Goal: Task Accomplishment & Management: Manage account settings

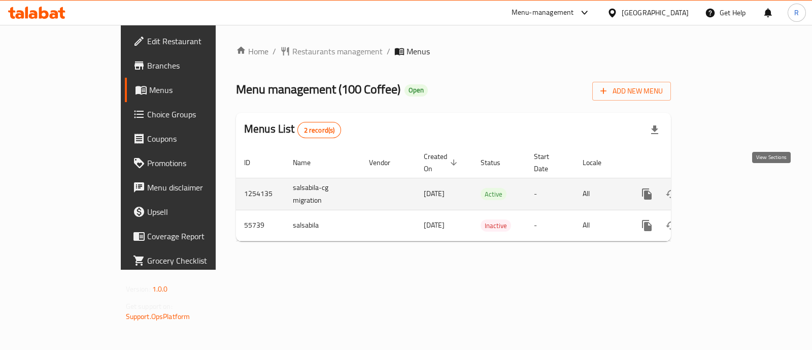
click at [732, 189] on link "enhanced table" at bounding box center [720, 194] width 24 height 24
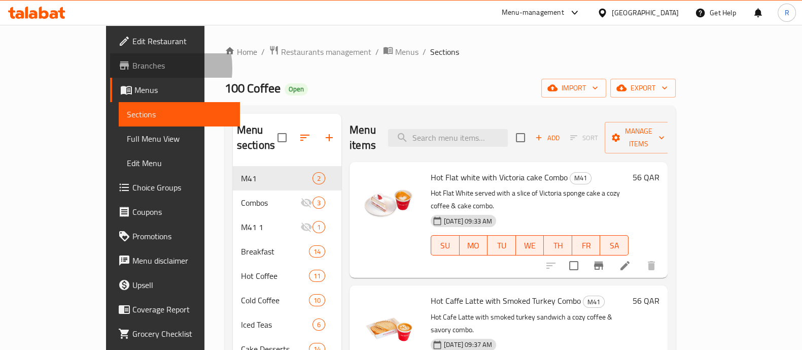
click at [132, 68] on span "Branches" at bounding box center [181, 65] width 99 height 12
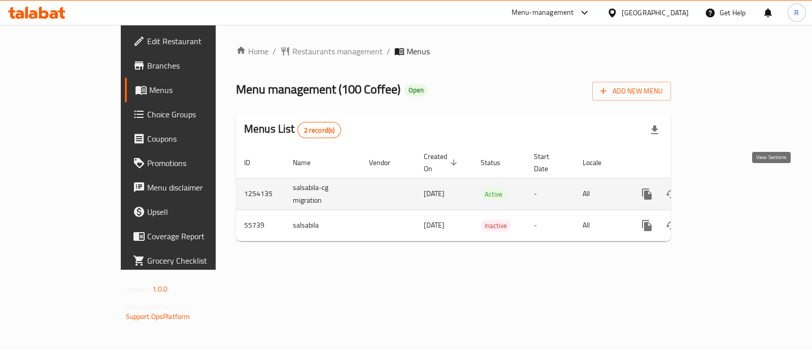
click at [732, 182] on link "enhanced table" at bounding box center [720, 194] width 24 height 24
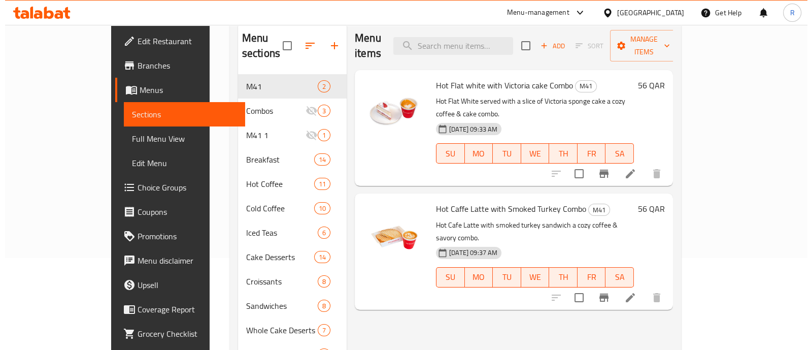
scroll to position [84, 0]
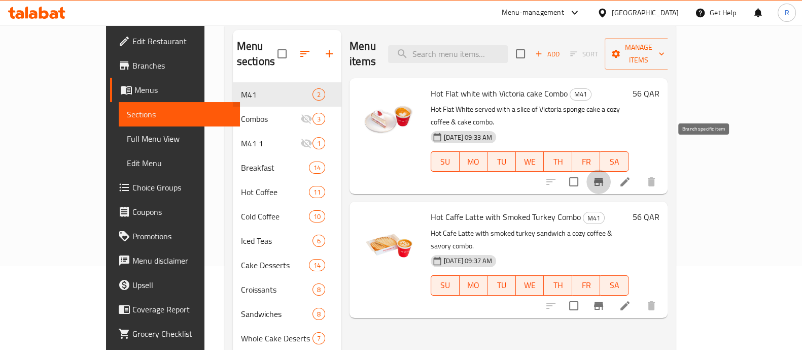
click at [603, 178] on icon "Branch-specific-item" at bounding box center [598, 182] width 9 height 8
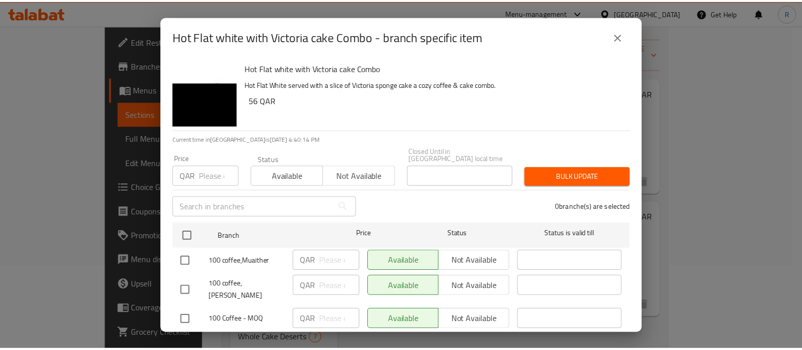
scroll to position [111, 0]
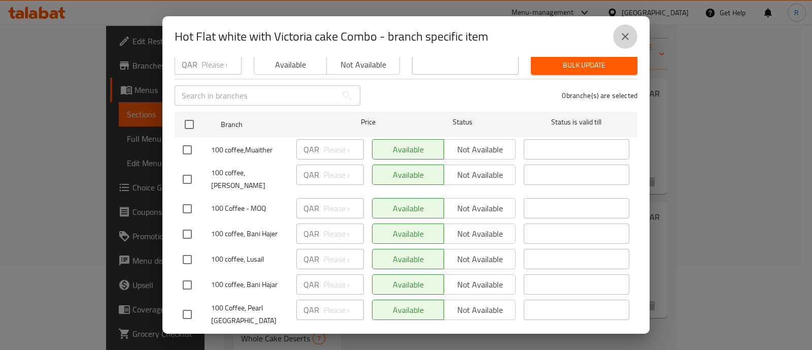
click at [620, 39] on icon "close" at bounding box center [625, 36] width 12 height 12
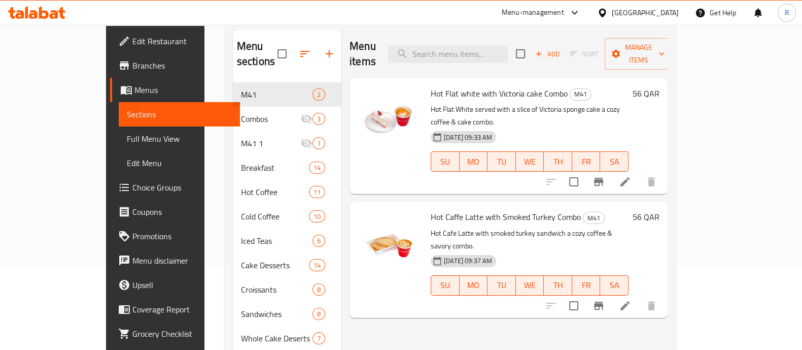
click at [564, 15] on div "Menu-management" at bounding box center [533, 13] width 62 height 12
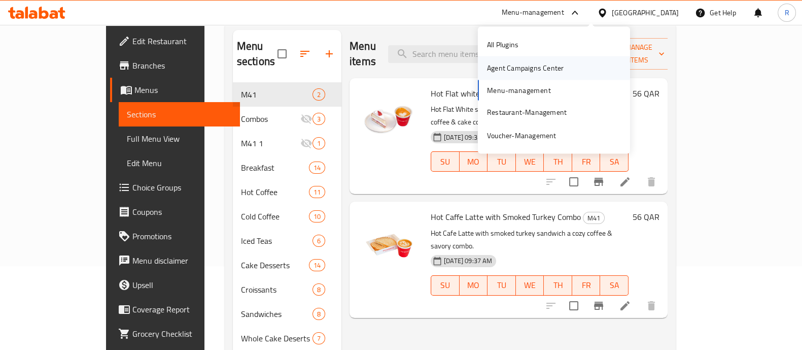
click at [533, 73] on div "Agent Campaigns Center" at bounding box center [525, 67] width 77 height 11
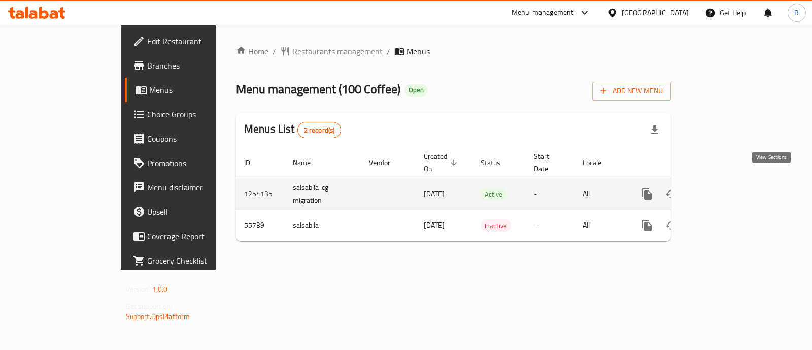
click at [725, 189] on icon "enhanced table" at bounding box center [720, 193] width 9 height 9
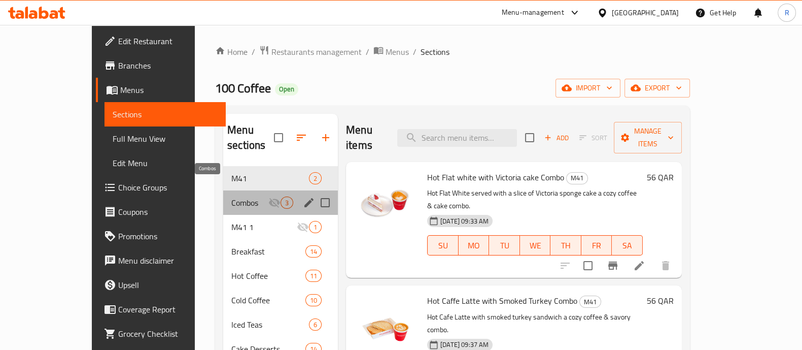
click at [231, 196] on span "Combos" at bounding box center [249, 202] width 37 height 12
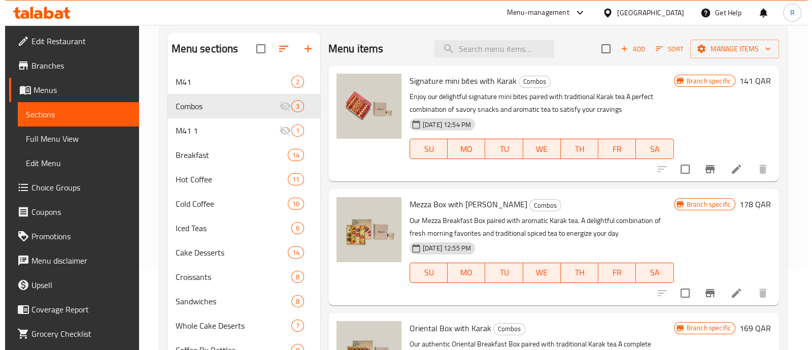
scroll to position [100, 0]
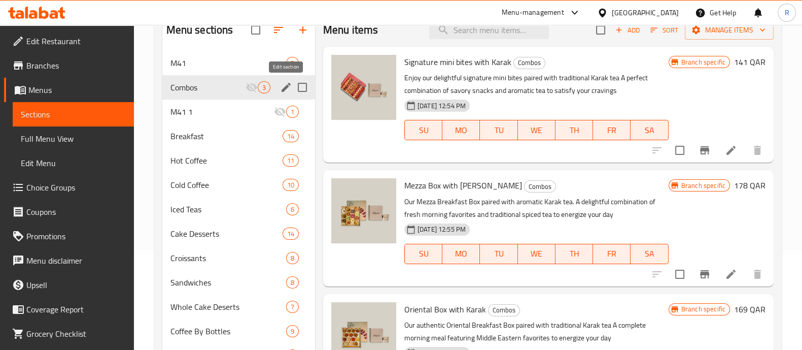
click at [289, 93] on button "edit" at bounding box center [286, 87] width 15 height 15
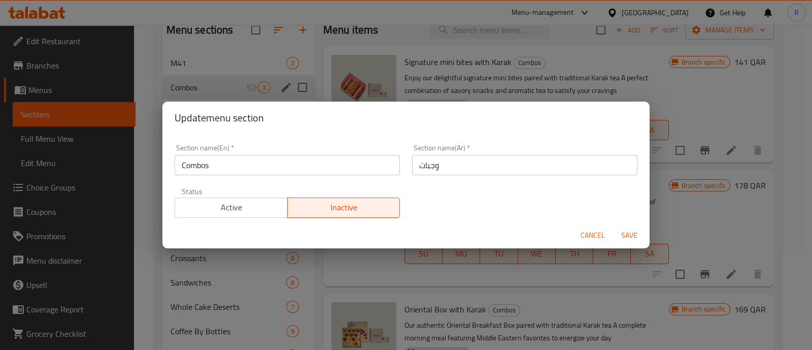
click at [310, 170] on input "Combos" at bounding box center [287, 165] width 225 height 20
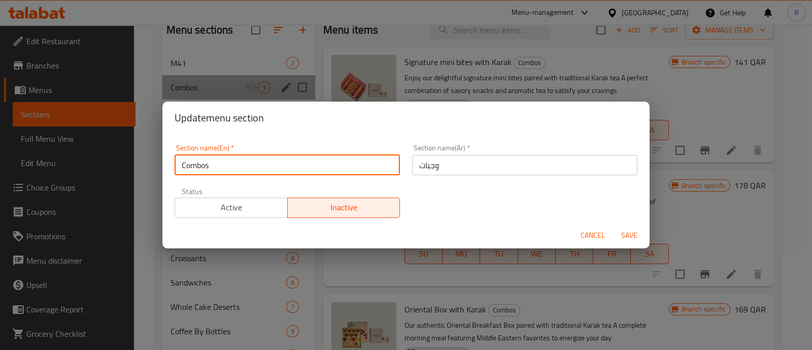
drag, startPoint x: 291, startPoint y: 166, endPoint x: 153, endPoint y: 173, distance: 138.2
click at [153, 173] on div "Update menu section Section name(En)   * Combos Section name(En) * Section name…" at bounding box center [406, 175] width 812 height 350
type input "Not Available"
click at [426, 169] on input "وجبات" at bounding box center [524, 165] width 225 height 20
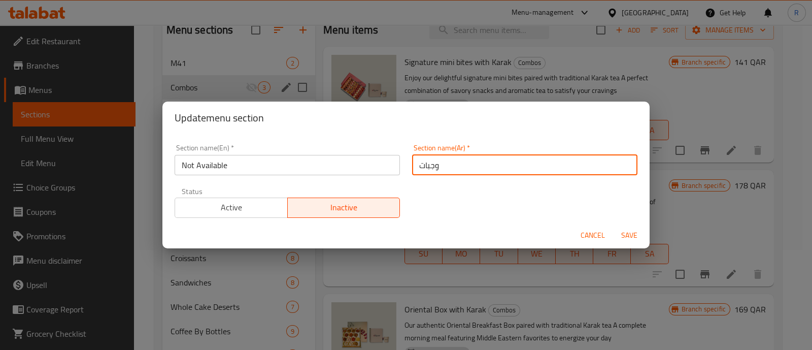
click at [426, 169] on input "وجبات" at bounding box center [524, 165] width 225 height 20
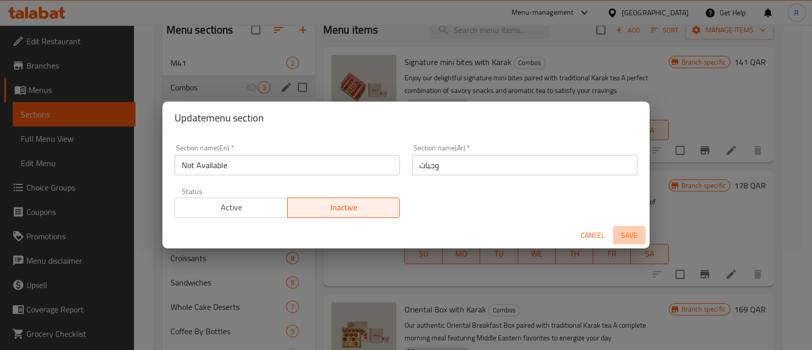
click at [630, 235] on span "Save" at bounding box center [629, 235] width 24 height 13
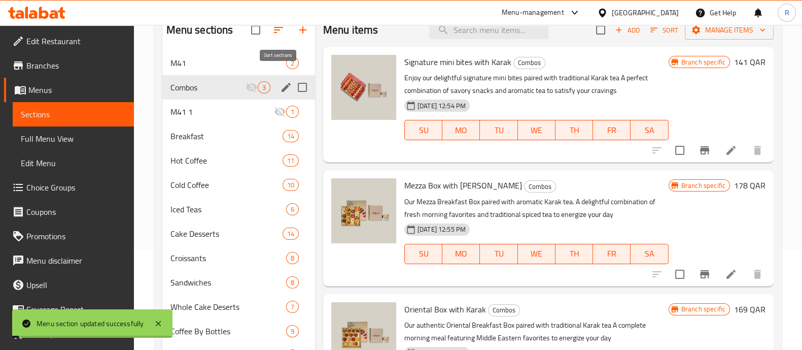
click at [277, 30] on icon "button" at bounding box center [279, 30] width 12 height 12
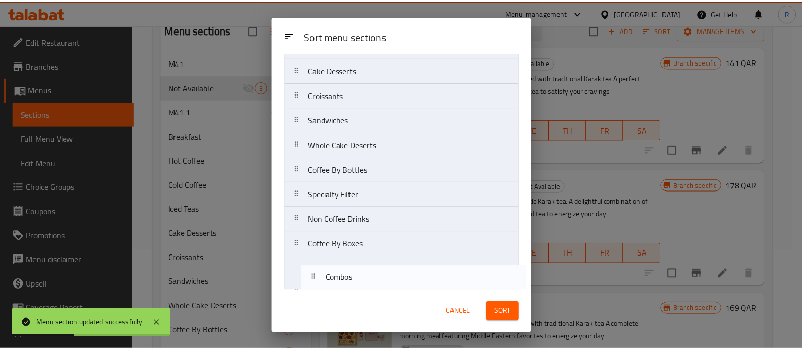
scroll to position [217, 0]
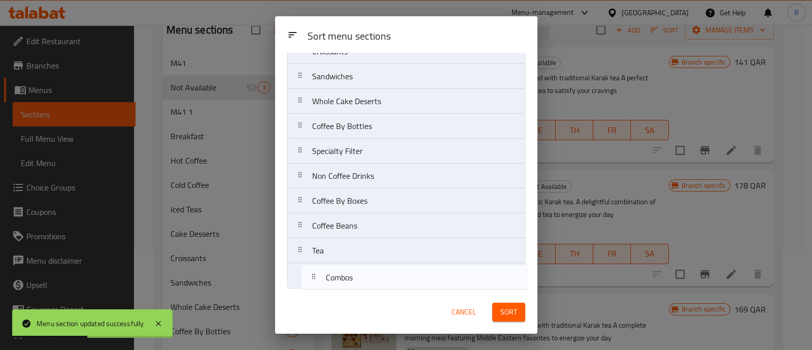
drag, startPoint x: 340, startPoint y: 126, endPoint x: 350, endPoint y: 285, distance: 159.7
click at [350, 285] on nav "M41 Combos M41 1 Breakfast Hot Coffee Cold Coffee Iced Teas Cake Desserts Crois…" at bounding box center [406, 76] width 238 height 424
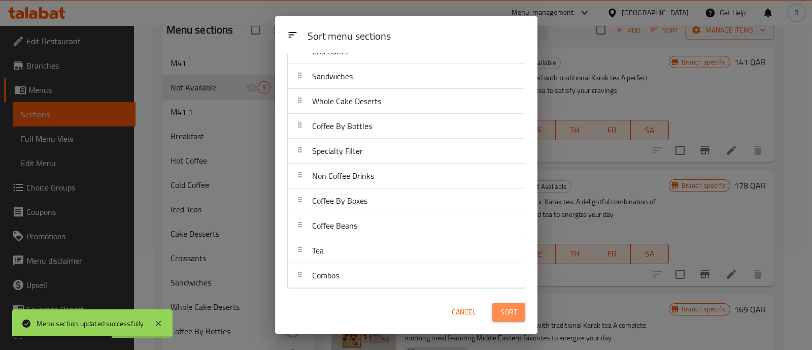
click at [501, 311] on span "Sort" at bounding box center [508, 312] width 17 height 13
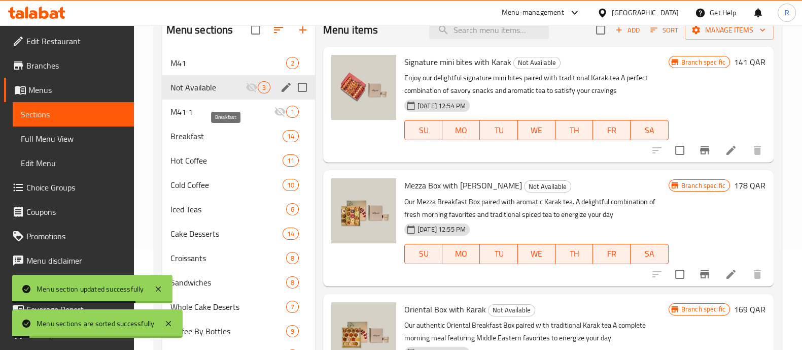
scroll to position [247, 0]
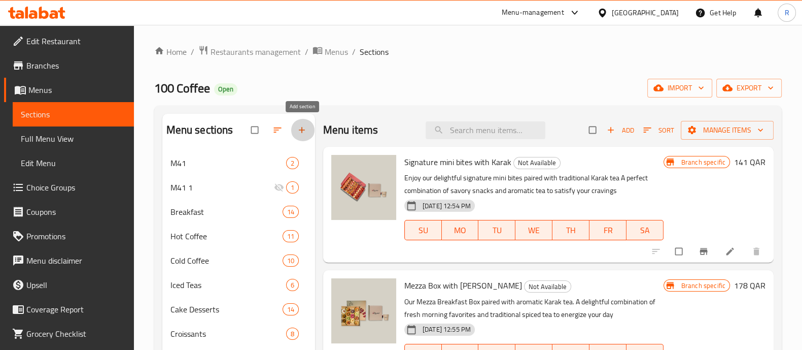
click at [302, 125] on icon "button" at bounding box center [302, 130] width 10 height 10
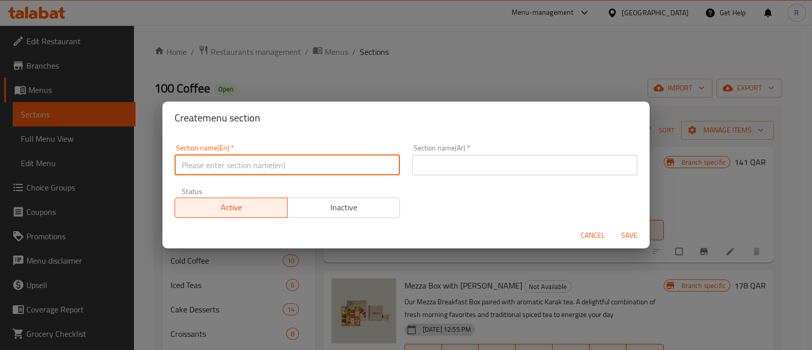
click at [239, 172] on input "text" at bounding box center [287, 165] width 225 height 20
type input "Combos"
click at [438, 168] on input "text" at bounding box center [524, 165] width 225 height 20
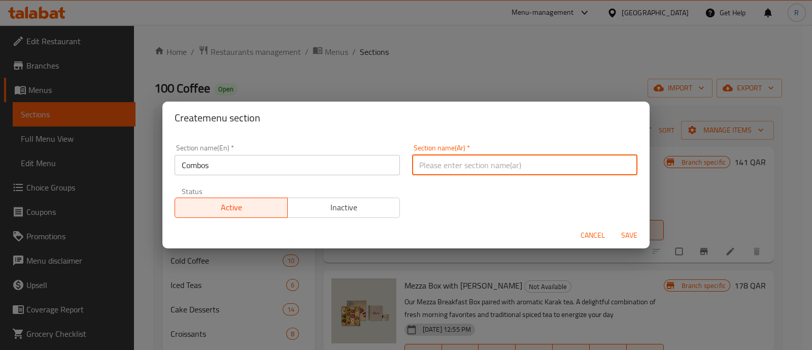
type input "وجبات"
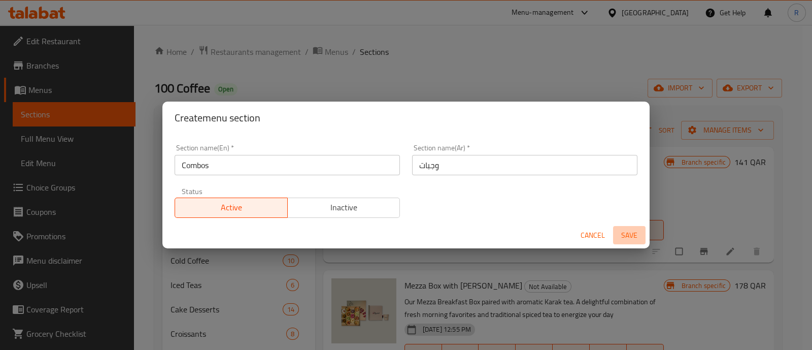
click at [633, 237] on span "Save" at bounding box center [629, 235] width 24 height 13
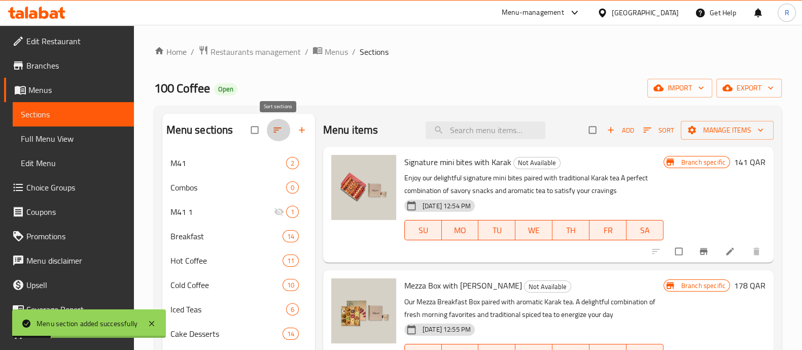
click at [276, 136] on button "button" at bounding box center [278, 130] width 24 height 22
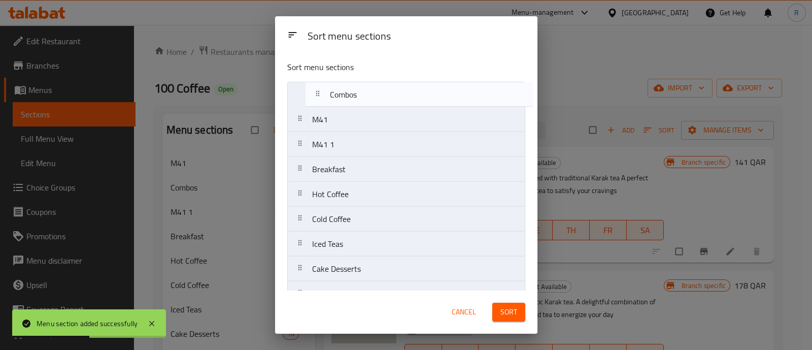
drag, startPoint x: 339, startPoint y: 124, endPoint x: 362, endPoint y: 96, distance: 36.5
click at [362, 96] on nav "M41 Combos M41 1 Breakfast Hot Coffee Cold Coffee Iced Teas Cake Desserts Crois…" at bounding box center [406, 306] width 238 height 449
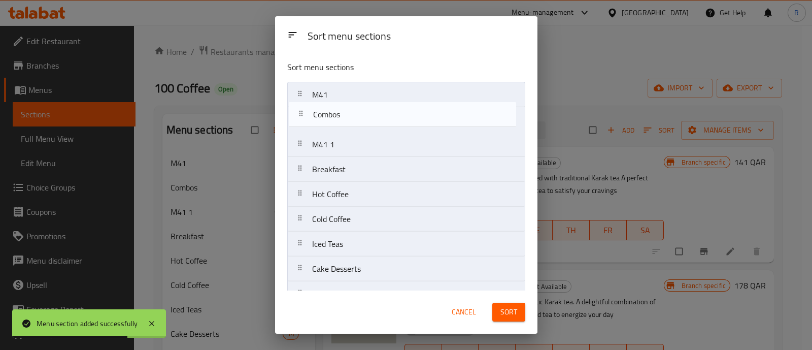
drag, startPoint x: 343, startPoint y: 100, endPoint x: 345, endPoint y: 122, distance: 22.4
click at [345, 122] on nav "Combos M41 M41 1 Breakfast Hot Coffee Cold Coffee Iced Teas Cake Desserts Crois…" at bounding box center [406, 306] width 238 height 449
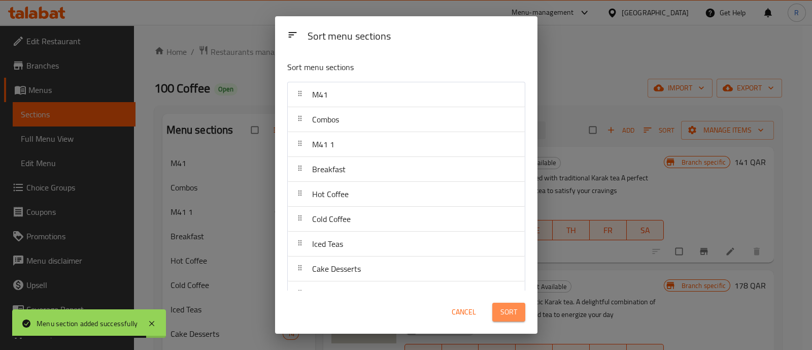
click at [512, 313] on span "Sort" at bounding box center [508, 312] width 17 height 13
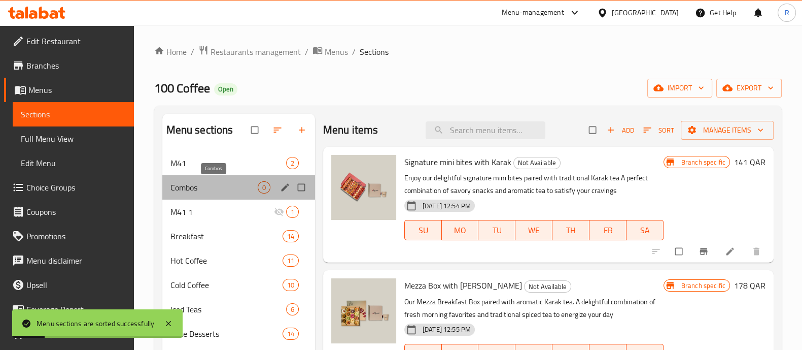
click at [195, 188] on span "Combos" at bounding box center [214, 187] width 87 height 12
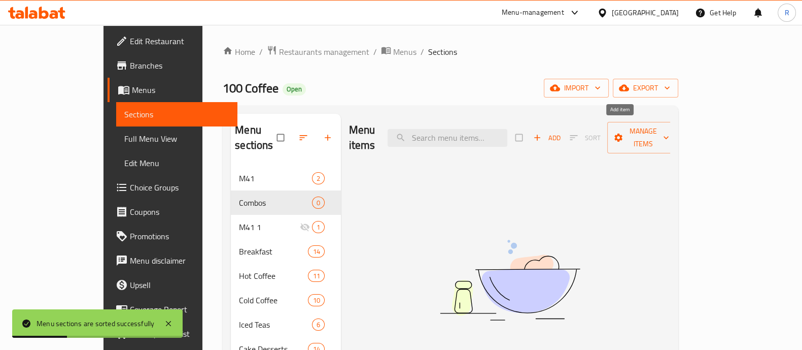
click at [543, 132] on icon "button" at bounding box center [537, 137] width 10 height 10
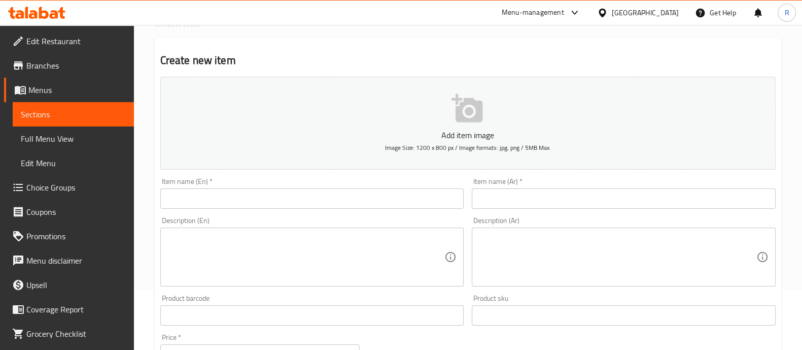
scroll to position [60, 0]
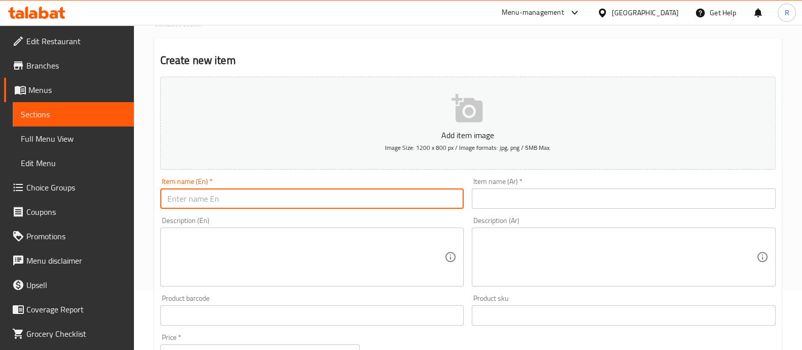
click at [382, 198] on input "text" at bounding box center [312, 198] width 304 height 20
click at [366, 207] on input "Lava Cookie with Americano" at bounding box center [312, 198] width 304 height 20
type input "Lava Cookie with Americano"
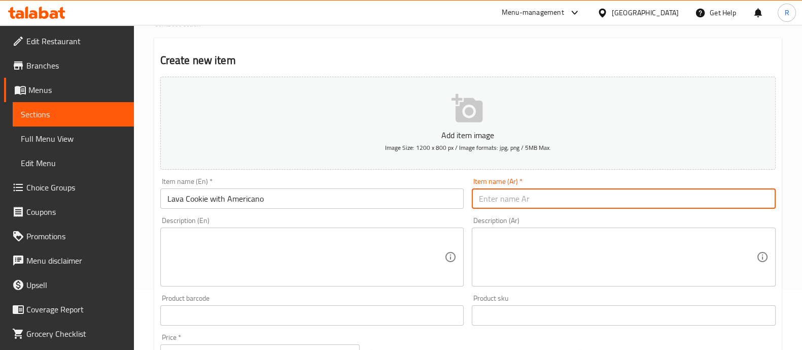
click at [498, 200] on input "text" at bounding box center [624, 198] width 304 height 20
paste input "كوكيز لافا مع أمريكانو"
type input "كوكيز لافا مع أمريكانو"
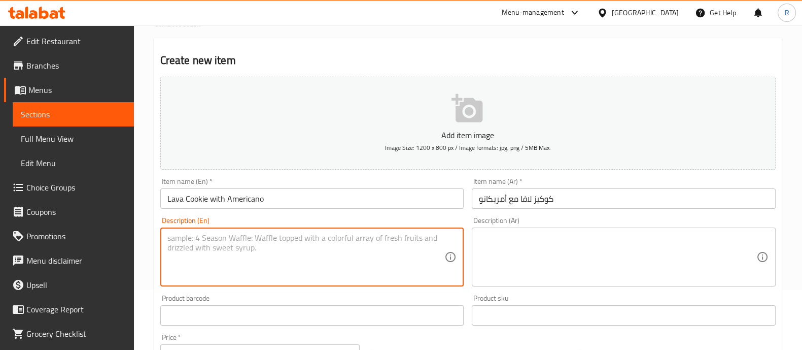
click at [282, 268] on textarea at bounding box center [306, 257] width 278 height 48
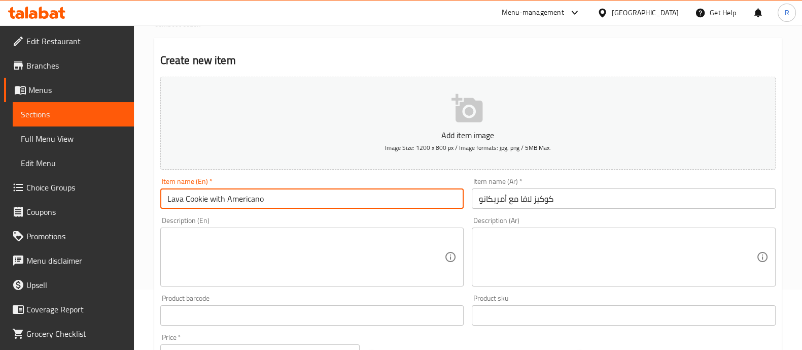
click at [277, 200] on input "Lava Cookie with Americano" at bounding box center [312, 198] width 304 height 20
paste textarea "lava cookie with warm, gooey chocolate center served alongside a smooth America…"
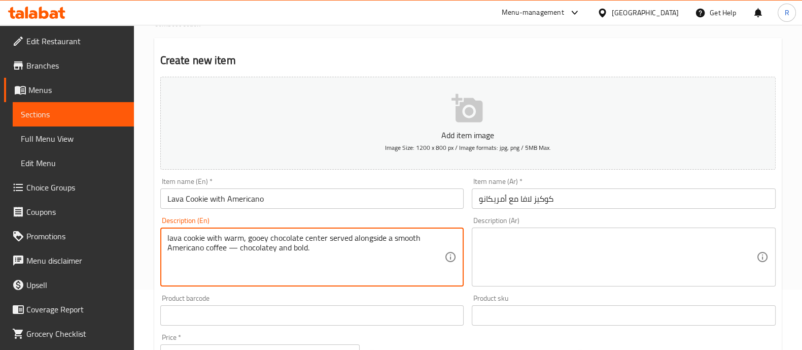
click at [172, 238] on textarea "lava cookie with warm, gooey chocolate center served alongside a smooth America…" at bounding box center [306, 257] width 278 height 48
drag, startPoint x: 322, startPoint y: 250, endPoint x: 238, endPoint y: 258, distance: 84.6
click at [238, 258] on textarea "Lava cookie with warm, gooey chocolate center served alongside a smooth America…" at bounding box center [306, 257] width 278 height 48
click at [234, 249] on textarea "Lava cookie with warm, gooey chocolate center served alongside a smooth America…" at bounding box center [306, 257] width 278 height 48
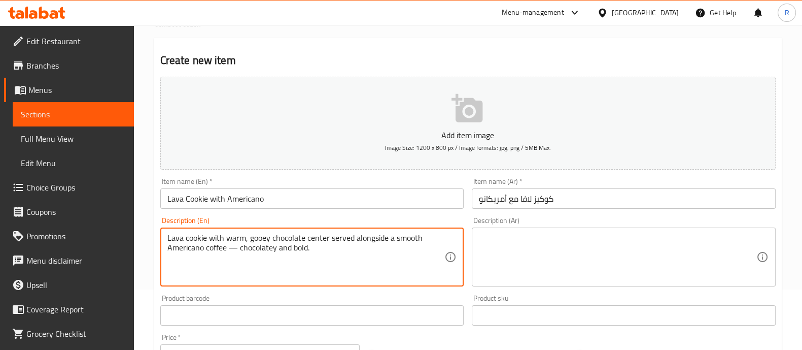
click at [234, 249] on textarea "Lava cookie with warm, gooey chocolate center served alongside a smooth America…" at bounding box center [306, 257] width 278 height 48
type textarea "Lava cookie with warm, gooey chocolate center served alongside a smooth America…"
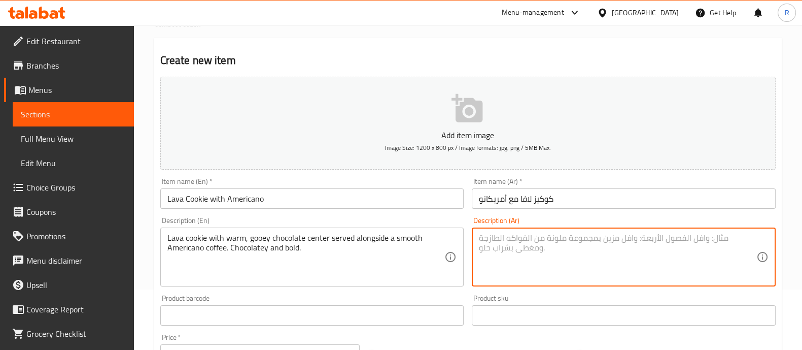
paste textarea "كوكيز لافا بسوفت برقائق الشوكولاتة يذوب بالداخل مع قهوة أمريكانو ناعمة — مثالية…"
drag, startPoint x: 488, startPoint y: 234, endPoint x: 472, endPoint y: 233, distance: 16.3
click at [472, 233] on div "كوكيز لافا بسوفت برقائق الشوكولاتة يذوب بالداخل مع قهوة أمريكانو ناعمة — مثالية…" at bounding box center [624, 256] width 304 height 59
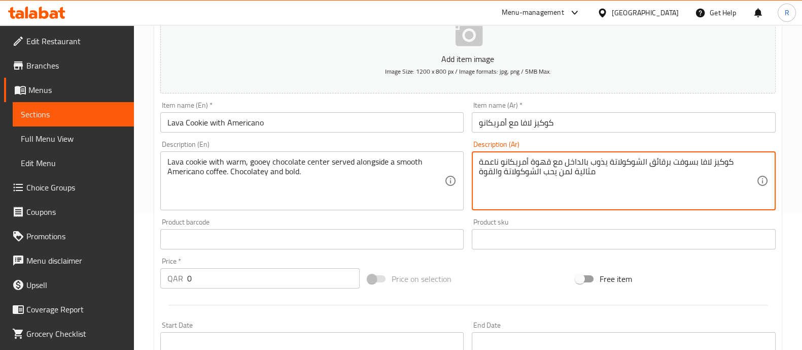
scroll to position [147, 0]
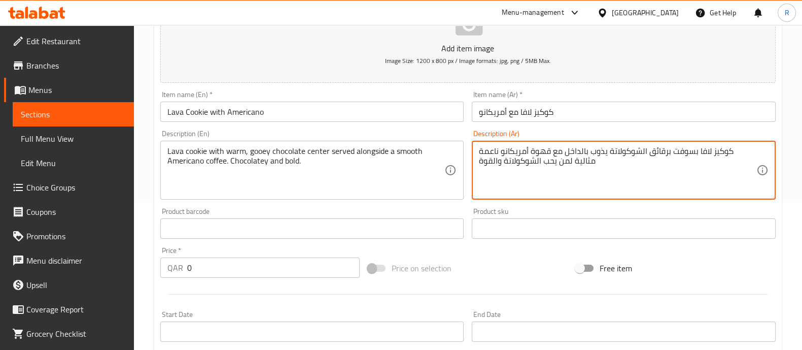
type textarea "كوكيز لافا بسوفت برقائق الشوكولاتة يذوب بالداخل مع قهوة أمريكانو ناعمة مثالية ل…"
click at [244, 250] on div "Price   * QAR 0 Price *" at bounding box center [260, 262] width 200 height 31
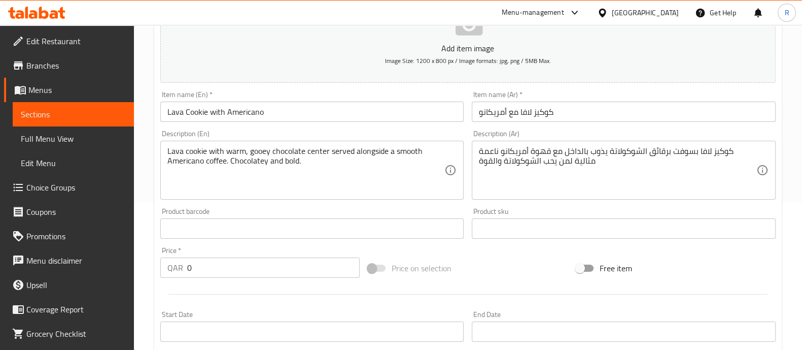
click at [218, 263] on input "0" at bounding box center [273, 267] width 173 height 20
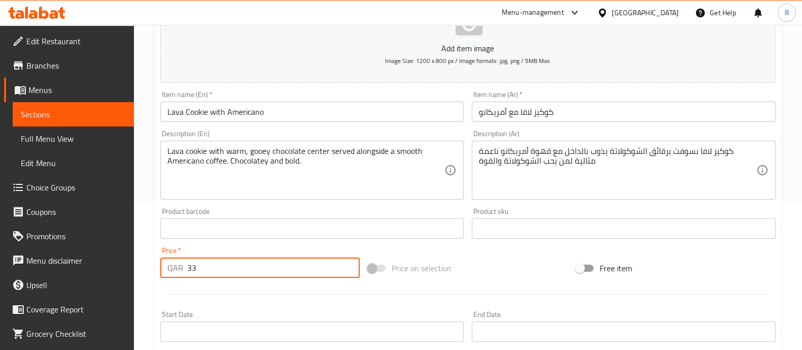
scroll to position [366, 0]
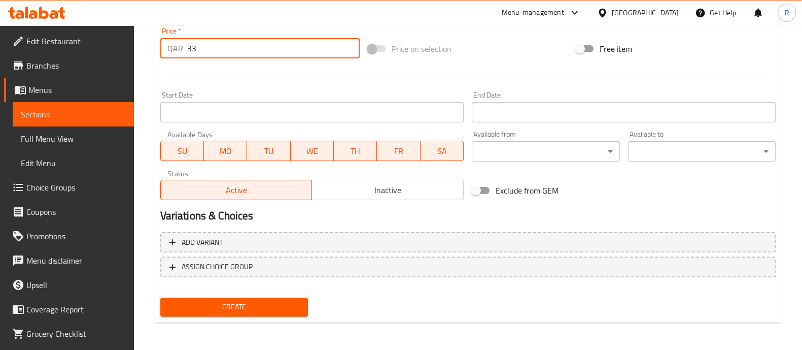
type input "33"
click at [215, 302] on span "Create" at bounding box center [233, 306] width 131 height 13
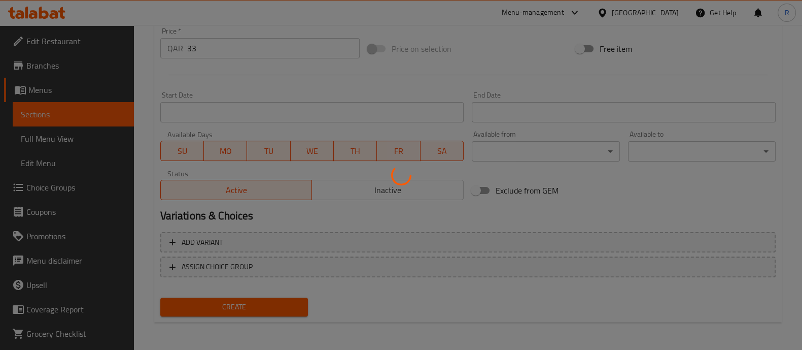
type input "0"
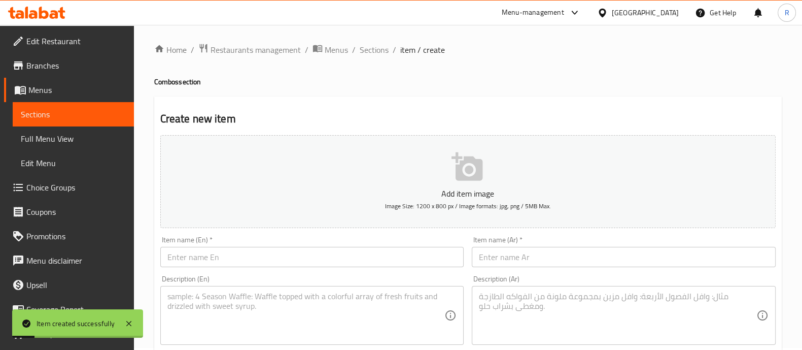
scroll to position [0, 0]
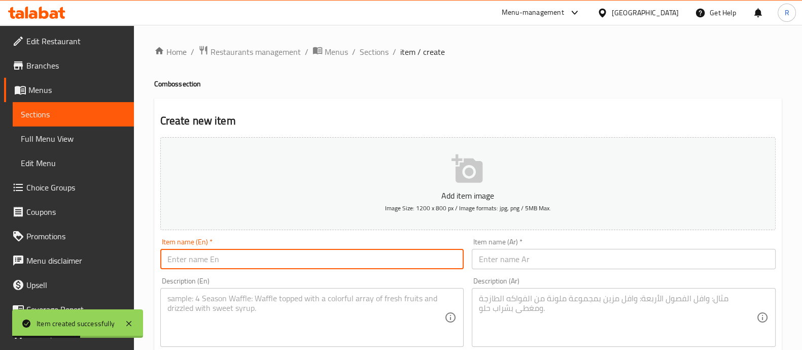
click at [231, 256] on input "text" at bounding box center [312, 259] width 304 height 20
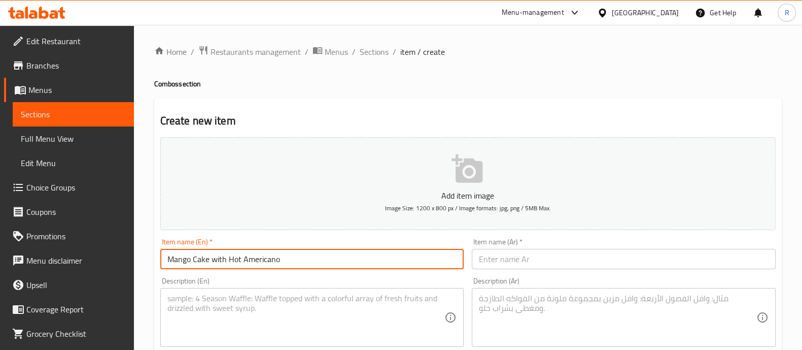
click at [301, 255] on input "Mango Cake with Hot Americano" at bounding box center [312, 259] width 304 height 20
type input "Mango Cake with Hot Americano"
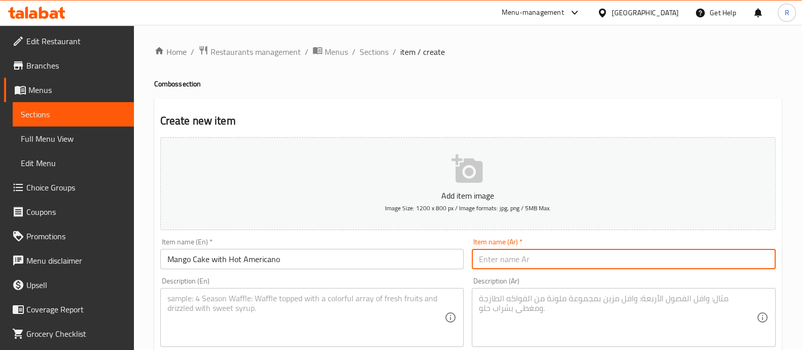
click at [499, 253] on input "text" at bounding box center [624, 259] width 304 height 20
paste input "كعكة المانجو مع الأمريكانو الساخن"
type input "كعكة المانجو مع الأمريكانو الساخن"
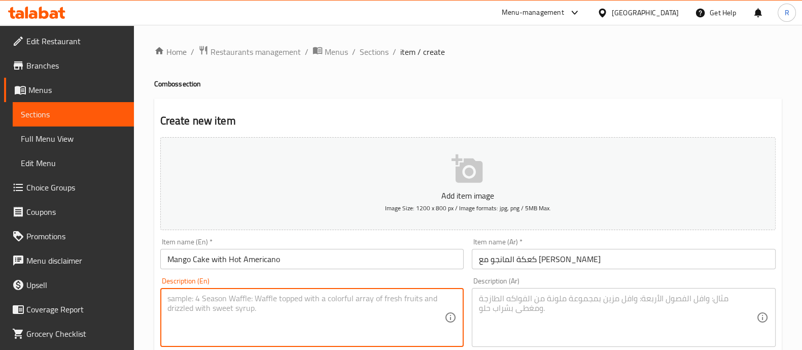
click at [212, 316] on textarea at bounding box center [306, 317] width 278 height 48
paste textarea "Mango cake paired with a hot Americano — fruity, soft, and perfectly balanced."
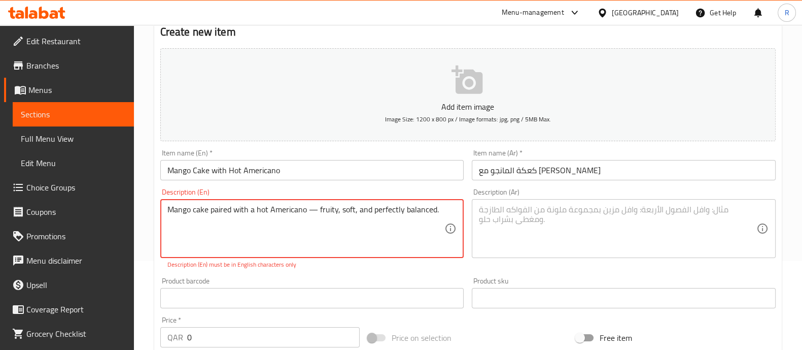
click at [312, 209] on textarea "Mango cake paired with a hot Americano — fruity, soft, and perfectly balanced." at bounding box center [306, 229] width 278 height 48
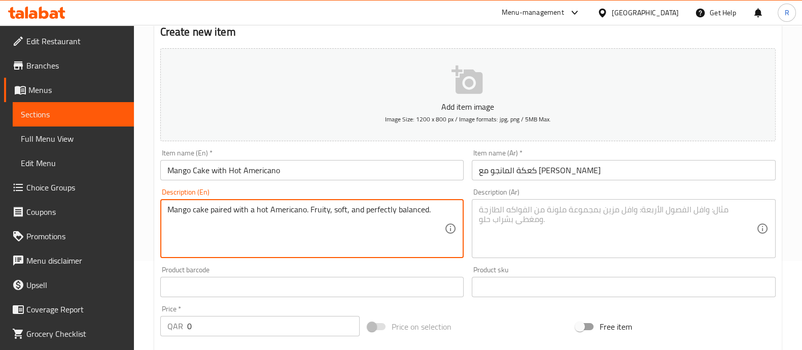
type textarea "Mango cake paired with a hot Americano. Fruity, soft, and perfectly balanced."
click at [530, 206] on textarea at bounding box center [618, 229] width 278 height 48
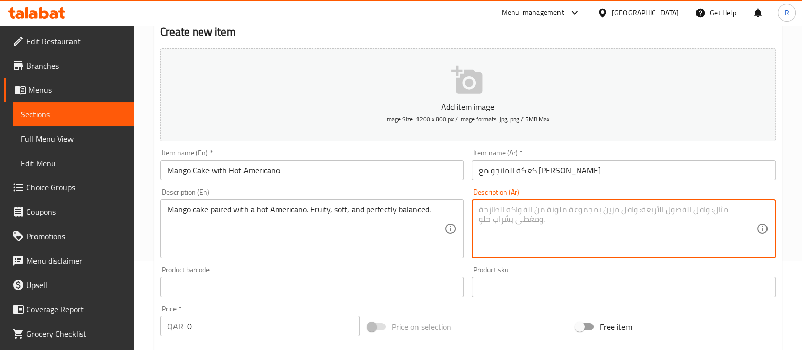
click at [496, 212] on textarea at bounding box center [618, 229] width 278 height 48
paste textarea "كعكة مانجو طرية مع قهوة أمريكانو ساخنة — نكهة فاكهية متوازنة تماماً."
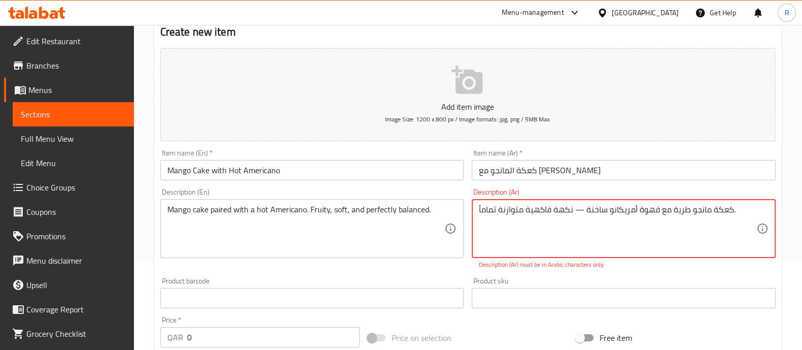
click at [575, 209] on textarea "كعكة مانجو طرية مع قهوة أمريكانو ساخنة — نكهة فاكهية متوازنة تماماً." at bounding box center [618, 229] width 278 height 48
click at [579, 209] on textarea "كعكة مانجو طرية مع قهوة أمريكانو ساخنة — نكهة فاكهية متوازنة تماماً." at bounding box center [618, 229] width 278 height 48
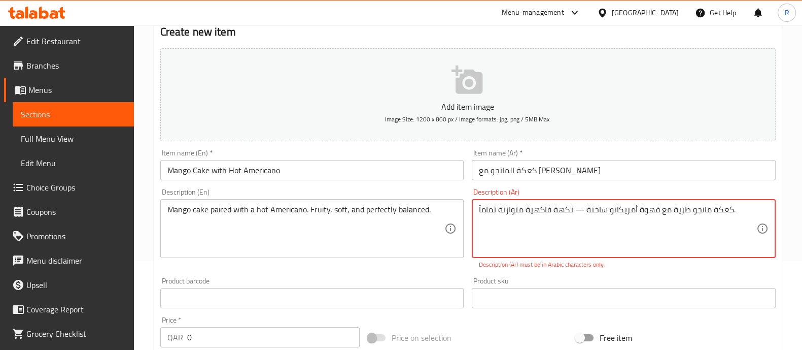
click at [579, 209] on textarea "كعكة مانجو طرية مع قهوة أمريكانو ساخنة — نكهة فاكهية متوازنة تماماً." at bounding box center [618, 229] width 278 height 48
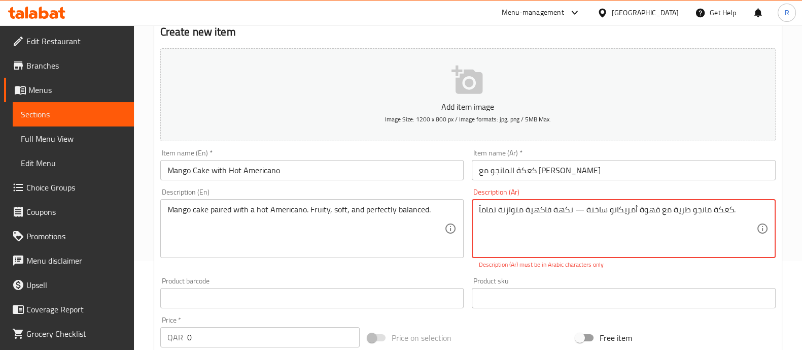
drag, startPoint x: 586, startPoint y: 211, endPoint x: 575, endPoint y: 212, distance: 10.7
click at [575, 212] on textarea "كعكة مانجو طرية مع قهوة أمريكانو ساخنة — نكهة فاكهية متوازنة تماماً." at bounding box center [618, 229] width 278 height 48
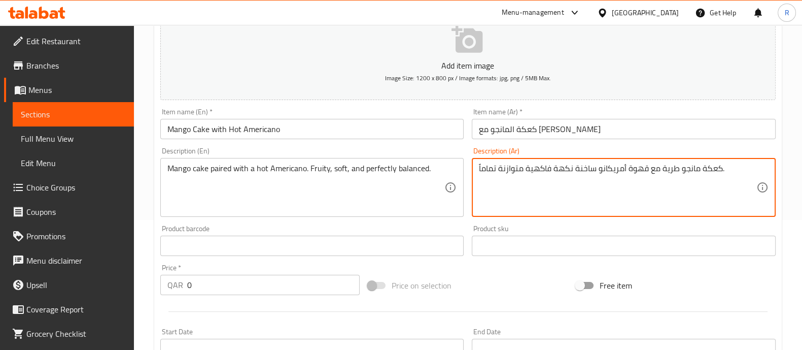
scroll to position [173, 0]
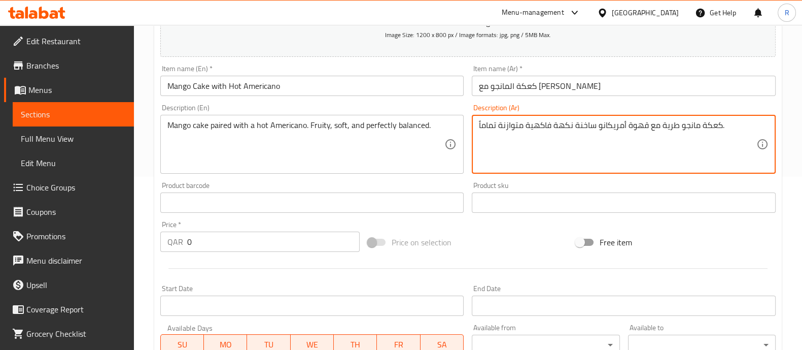
type textarea "كعكة مانجو طرية مع قهوة أمريكانو ساخنة نكهة فاكهية متوازنة تماماً."
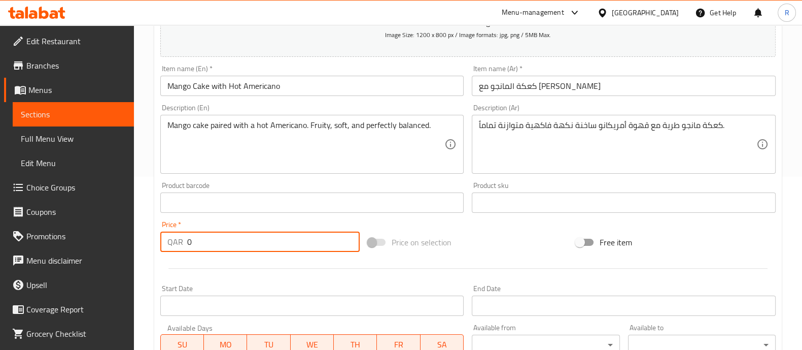
click at [251, 242] on input "0" at bounding box center [273, 241] width 173 height 20
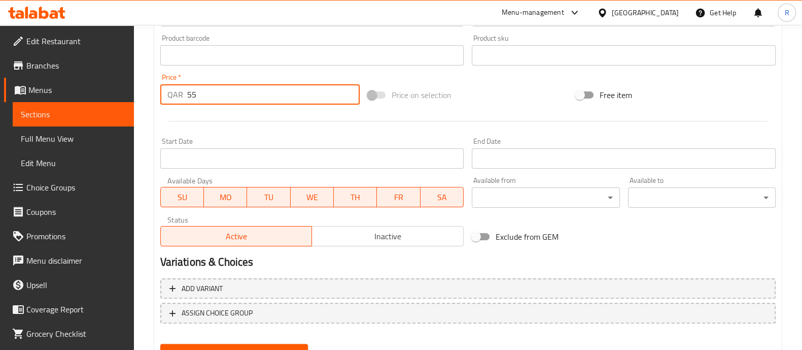
scroll to position [366, 0]
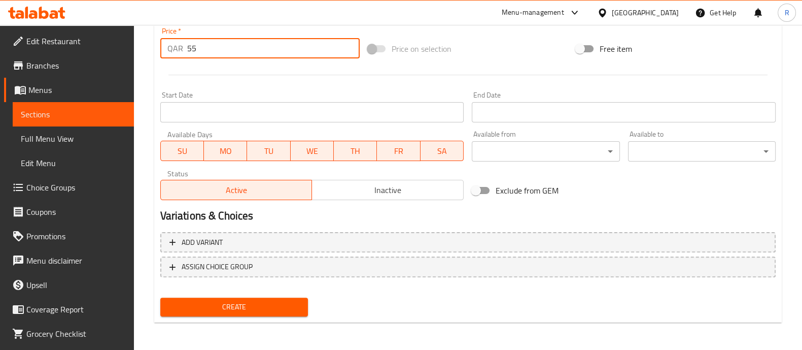
type input "55"
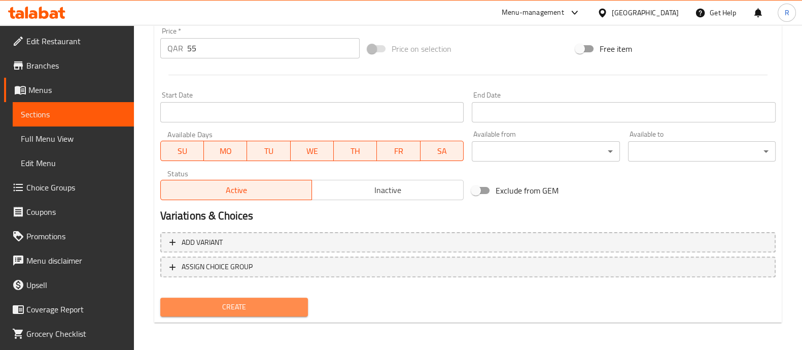
click at [239, 307] on span "Create" at bounding box center [233, 306] width 131 height 13
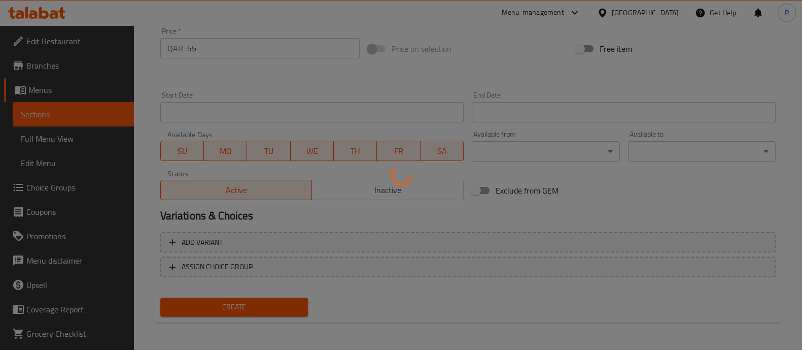
type input "0"
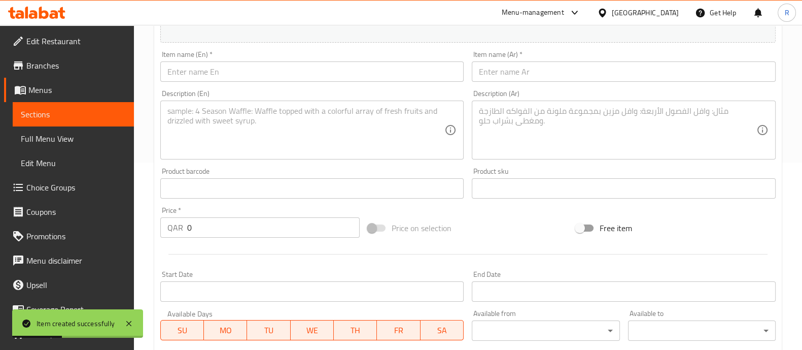
scroll to position [186, 0]
click at [218, 69] on input "text" at bounding box center [312, 73] width 304 height 20
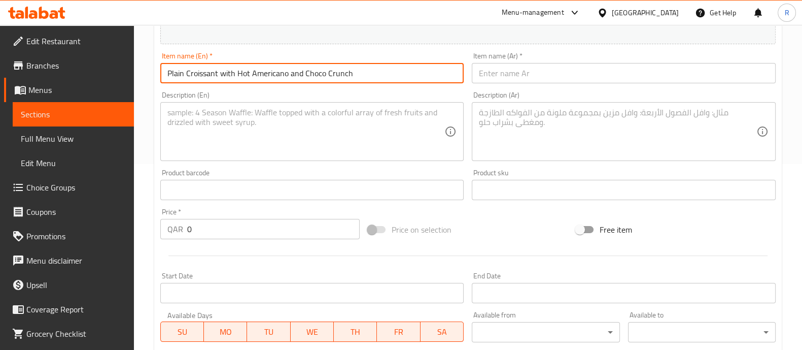
type input "Plain Croissant with Hot Americano and Choco Crunch"
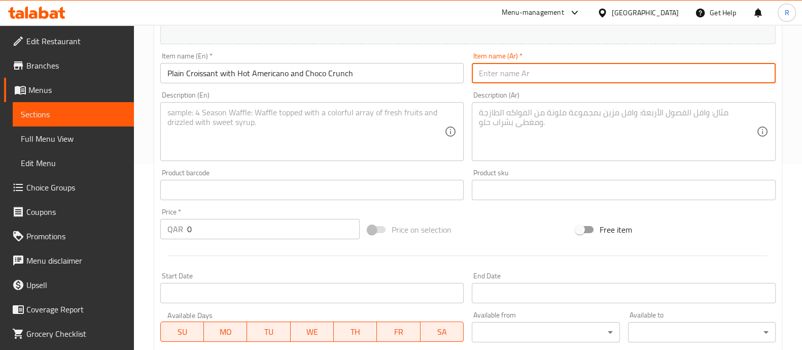
click at [530, 71] on input "text" at bounding box center [624, 73] width 304 height 20
paste input "كرواسون عادي مع أمريكانو ساخن وشوكولاتة مقرمشة"
type input "كرواسون عادي مع أمريكانو ساخن وشوكولاتة مقرمشة"
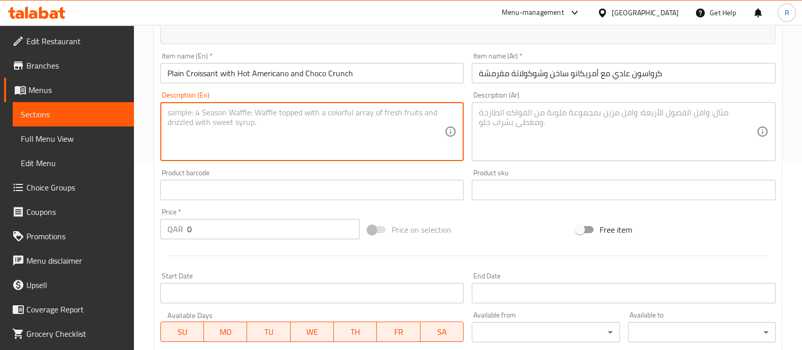
click at [380, 123] on textarea at bounding box center [306, 132] width 278 height 48
paste textarea "Plain croissant with a hot Americano and crunchy chocolate chips"
type textarea "Plain croissant with a hot Americano and crunchy chocolate chips"
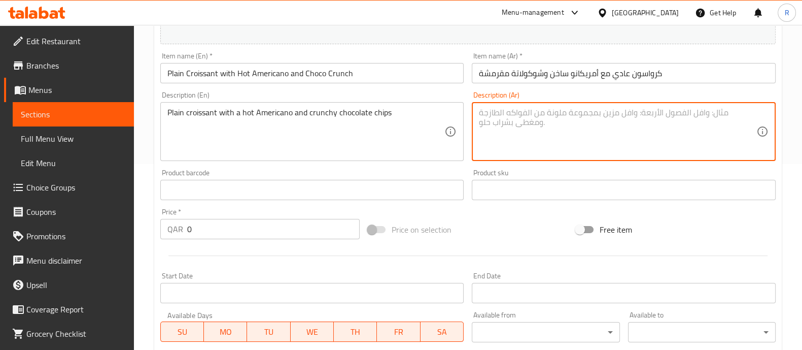
click at [504, 151] on textarea at bounding box center [618, 132] width 278 height 48
paste textarea "كرواسون ساده مع أمريكانو ساخن ورقائق شوكولاتة مقرمشة"
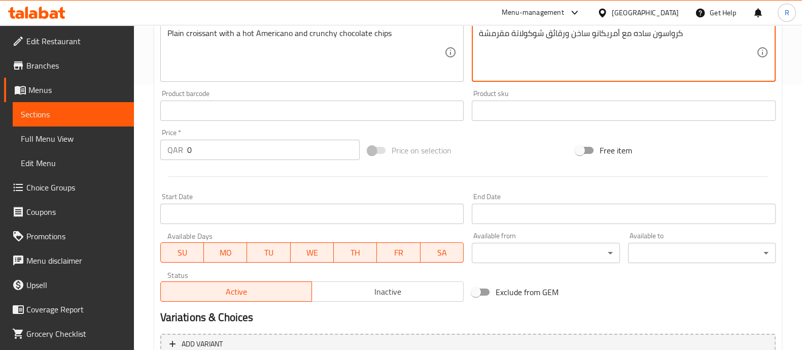
type textarea "كرواسون ساده مع أمريكانو ساخن ورقائق شوكولاتة مقرمشة"
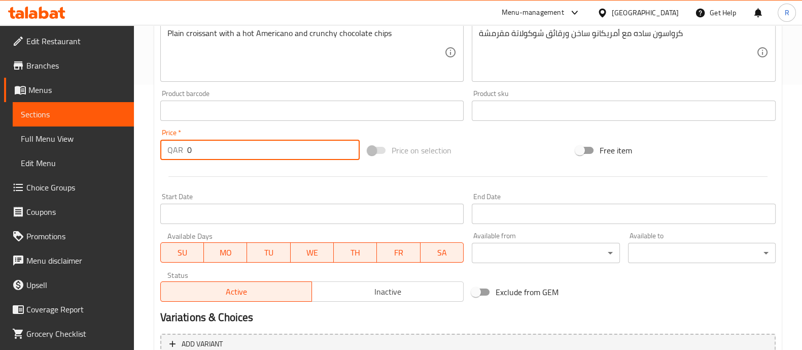
drag, startPoint x: 191, startPoint y: 143, endPoint x: 163, endPoint y: 150, distance: 28.7
click at [163, 150] on div "QAR 0 Price *" at bounding box center [260, 150] width 200 height 20
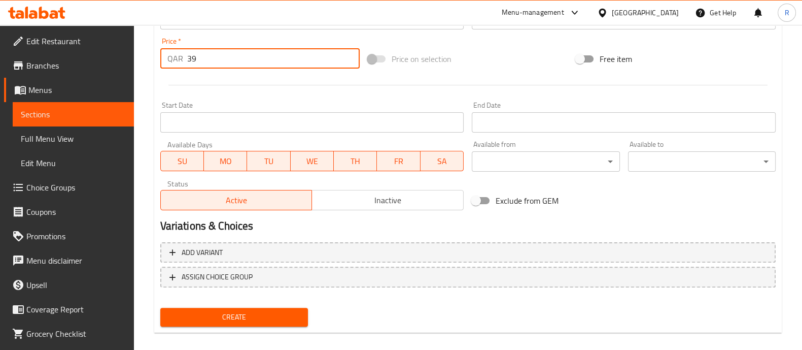
scroll to position [366, 0]
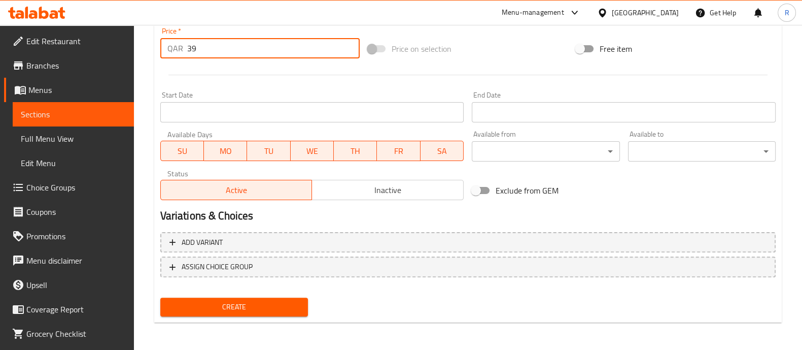
type input "39"
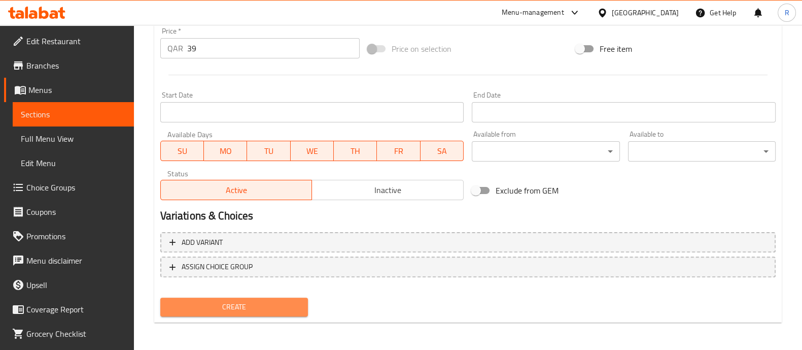
click at [275, 302] on span "Create" at bounding box center [233, 306] width 131 height 13
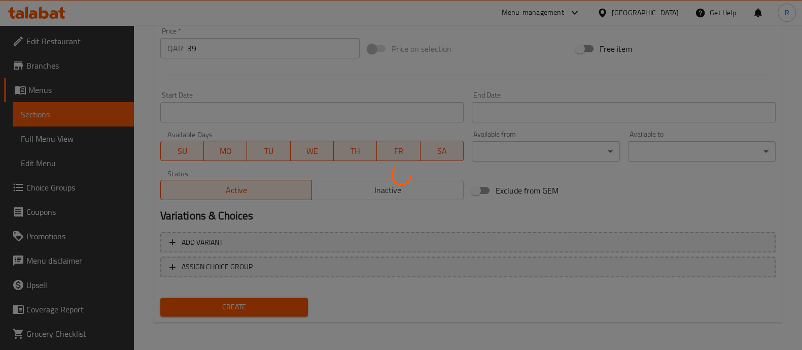
type input "0"
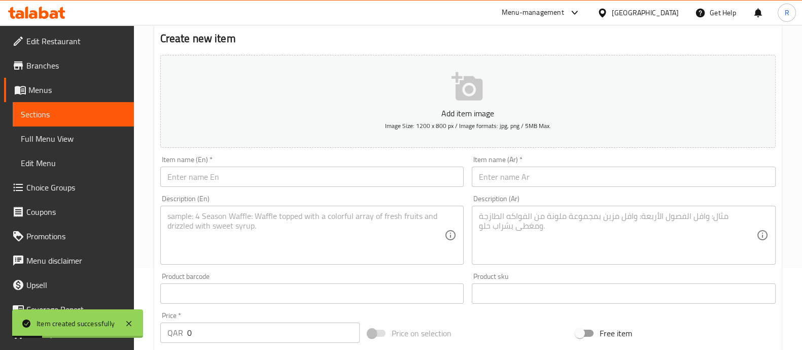
scroll to position [0, 0]
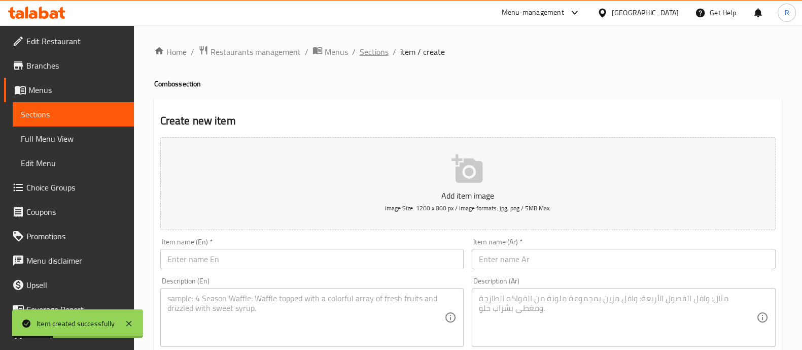
click at [382, 52] on span "Sections" at bounding box center [374, 52] width 29 height 12
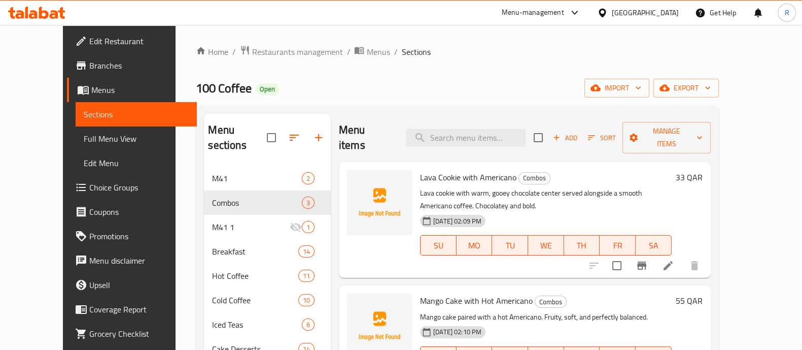
click at [589, 19] on div "Menu-management" at bounding box center [541, 13] width 95 height 24
click at [564, 15] on div "Menu-management" at bounding box center [533, 13] width 62 height 12
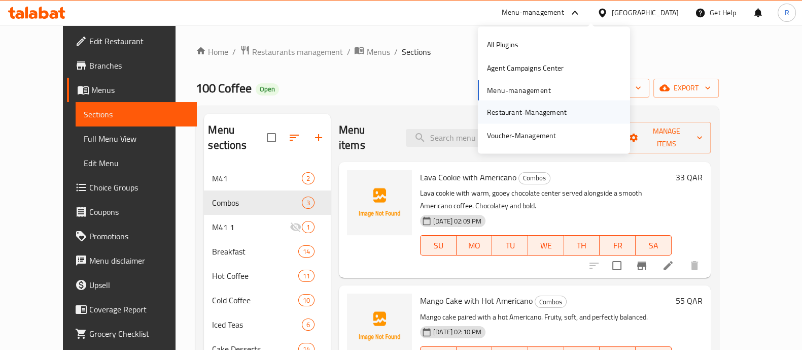
click at [523, 111] on div "Restaurant-Management" at bounding box center [527, 111] width 80 height 11
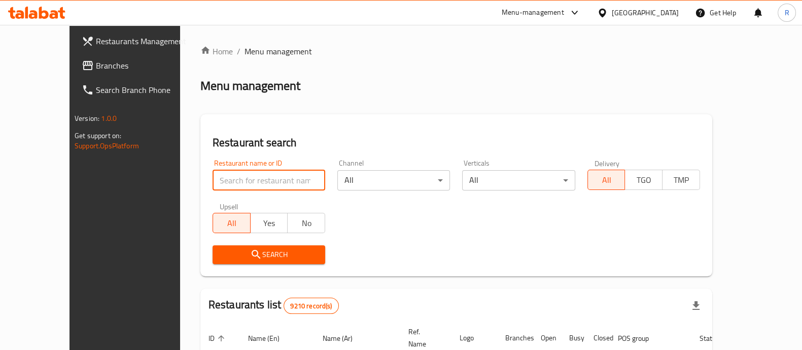
click at [216, 182] on input "search" at bounding box center [269, 180] width 113 height 20
type input "100 coffee"
click button "Search" at bounding box center [269, 254] width 113 height 19
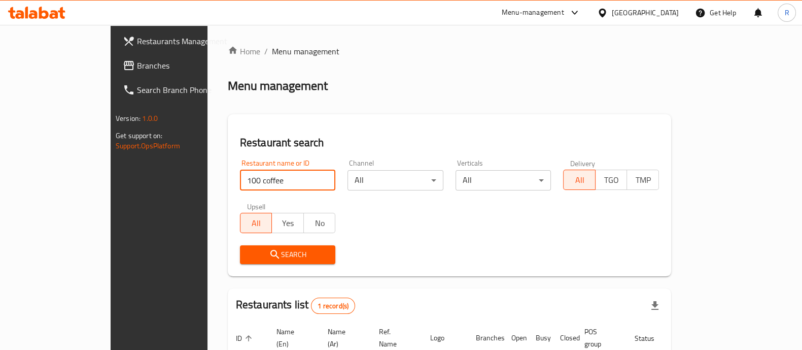
scroll to position [83, 0]
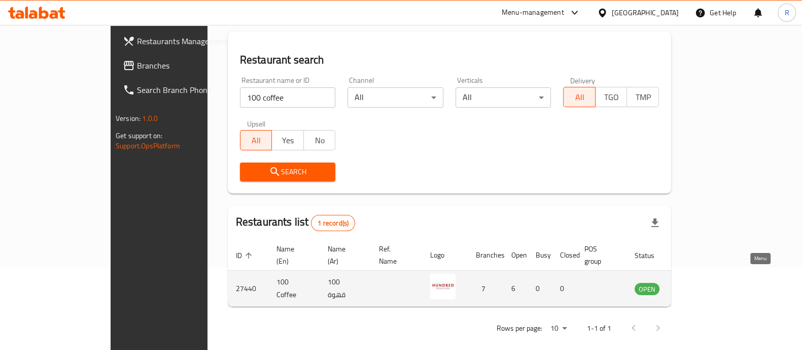
click at [700, 283] on icon "enhanced table" at bounding box center [694, 288] width 12 height 12
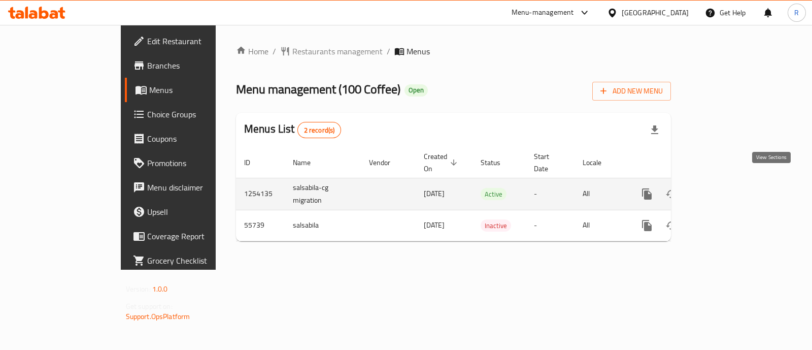
click at [732, 186] on link "enhanced table" at bounding box center [720, 194] width 24 height 24
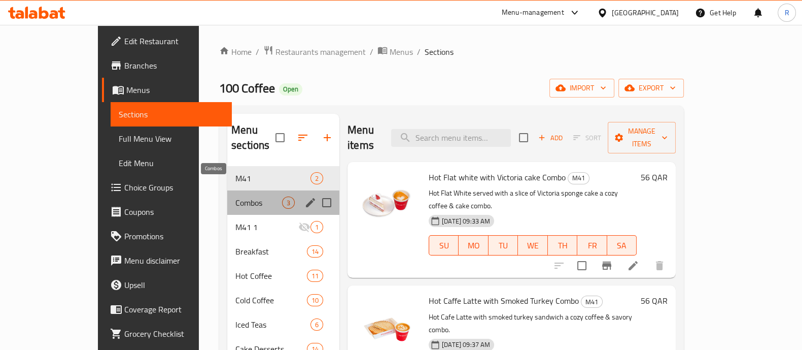
click at [235, 196] on span "Combos" at bounding box center [258, 202] width 47 height 12
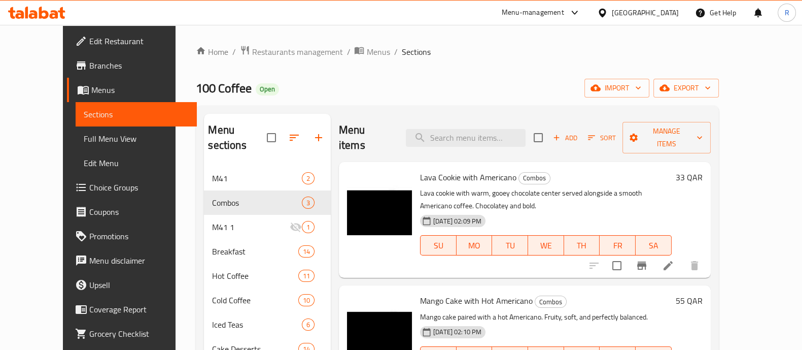
click at [564, 13] on div "Menu-management" at bounding box center [533, 13] width 62 height 12
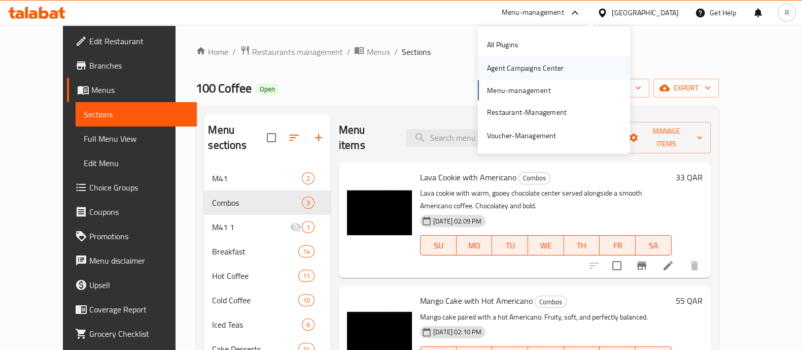
click at [531, 66] on div "Agent Campaigns Center" at bounding box center [525, 67] width 77 height 11
